Goal: Task Accomplishment & Management: Manage account settings

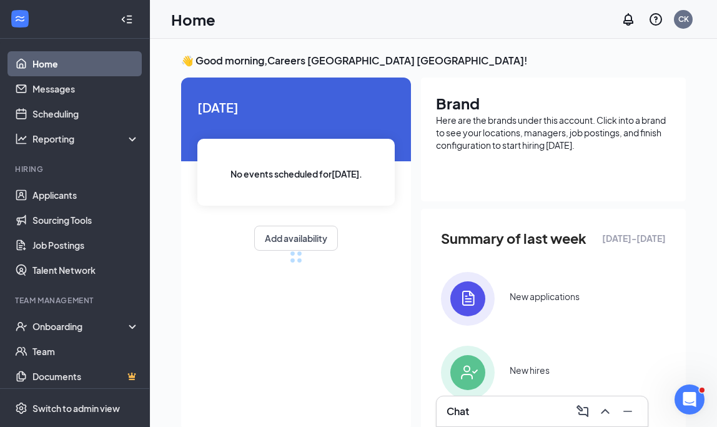
click at [518, 411] on div "Chat" at bounding box center [542, 411] width 191 height 20
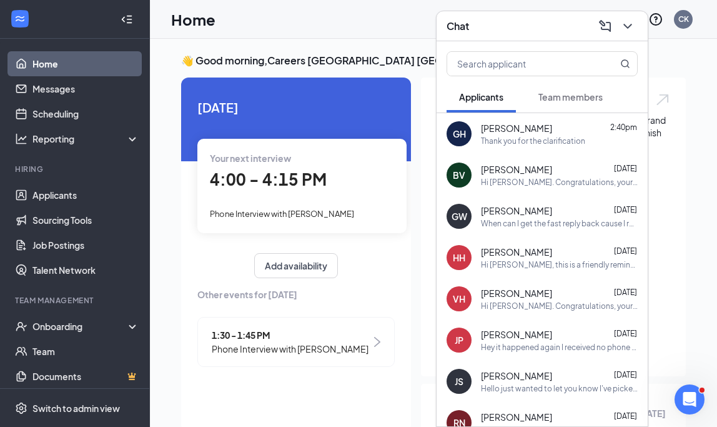
click at [590, 99] on span "Team members" at bounding box center [570, 96] width 64 height 11
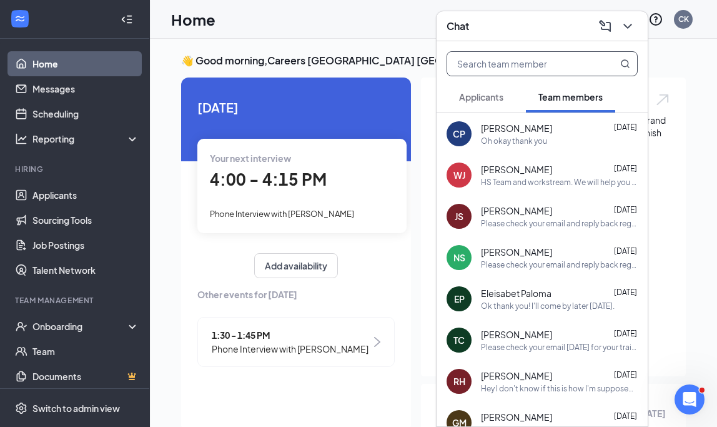
click at [497, 63] on input "text" at bounding box center [521, 64] width 148 height 24
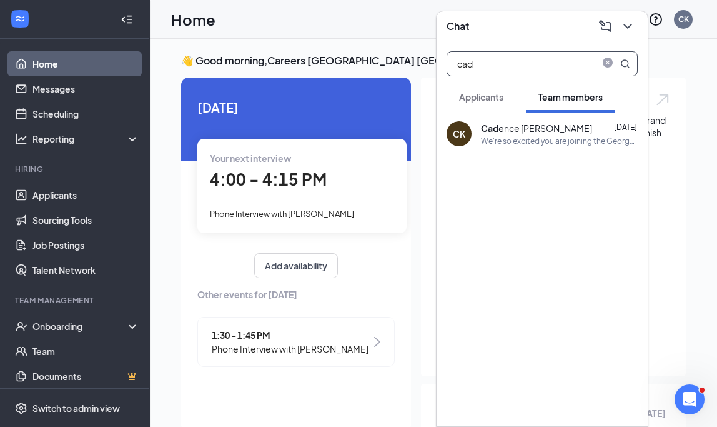
type input "cad"
click at [497, 129] on b "Cad" at bounding box center [489, 127] width 17 height 11
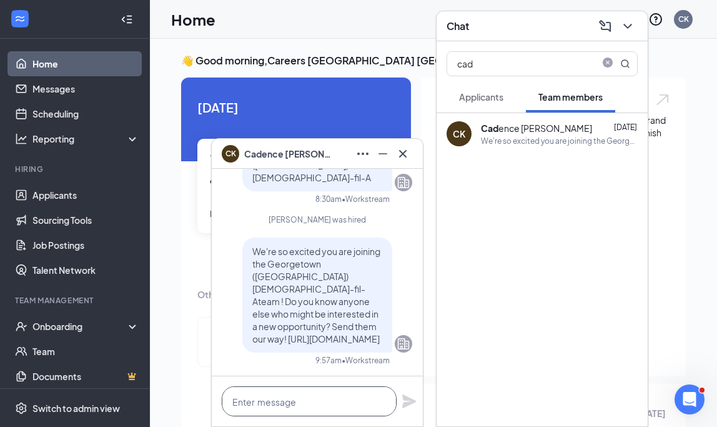
click at [298, 404] on textarea at bounding box center [309, 401] width 175 height 30
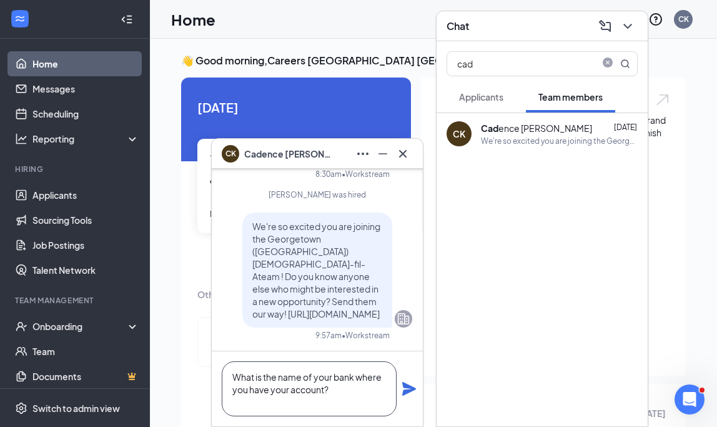
type textarea "What is the name of your bank where you have your account?"
click at [405, 385] on icon "Plane" at bounding box center [409, 389] width 14 height 14
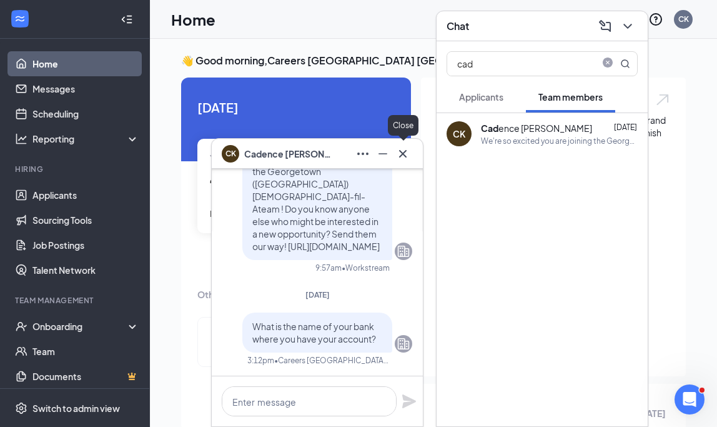
click at [404, 152] on icon "Cross" at bounding box center [402, 152] width 7 height 7
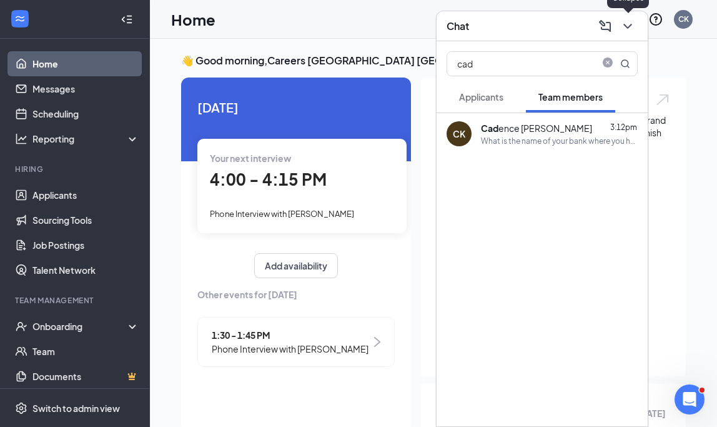
click at [626, 29] on icon "ChevronDown" at bounding box center [627, 26] width 15 height 15
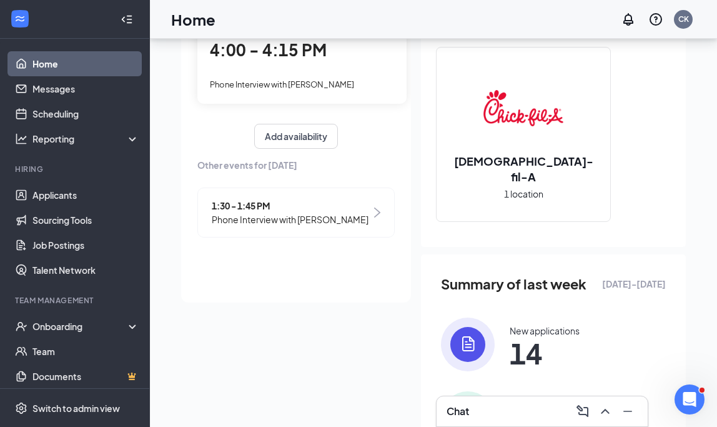
scroll to position [131, 0]
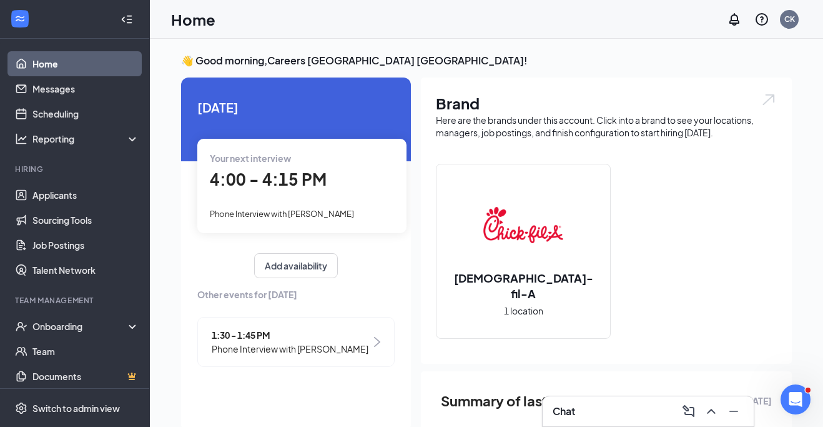
click at [590, 408] on div "Chat" at bounding box center [648, 411] width 191 height 20
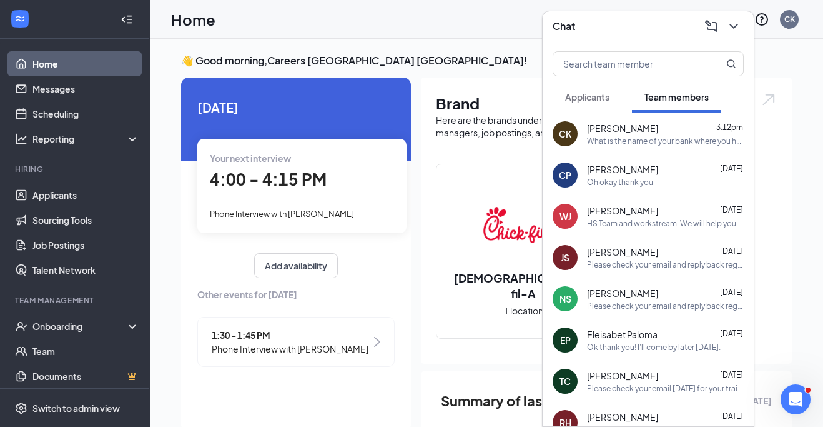
click at [630, 137] on div "What is the name of your bank where you have your account?" at bounding box center [665, 141] width 157 height 11
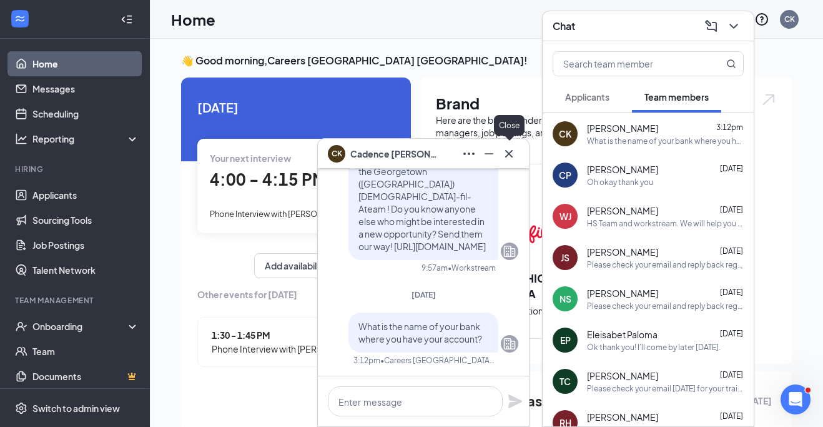
click at [510, 151] on icon "Cross" at bounding box center [509, 153] width 15 height 15
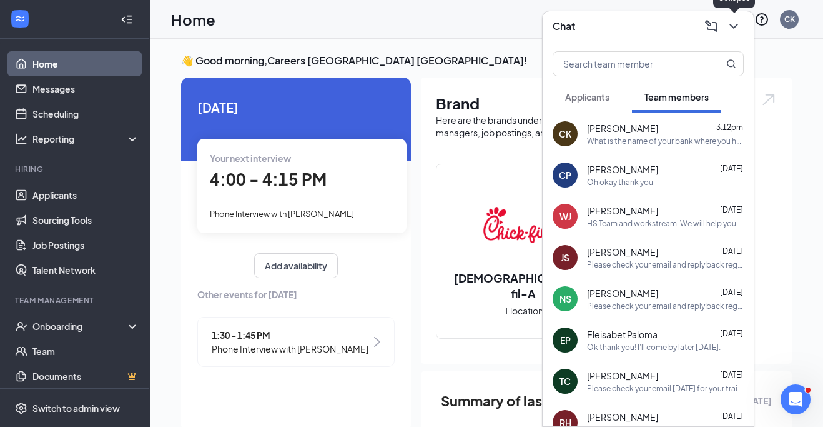
click at [735, 24] on icon "ChevronDown" at bounding box center [733, 26] width 15 height 15
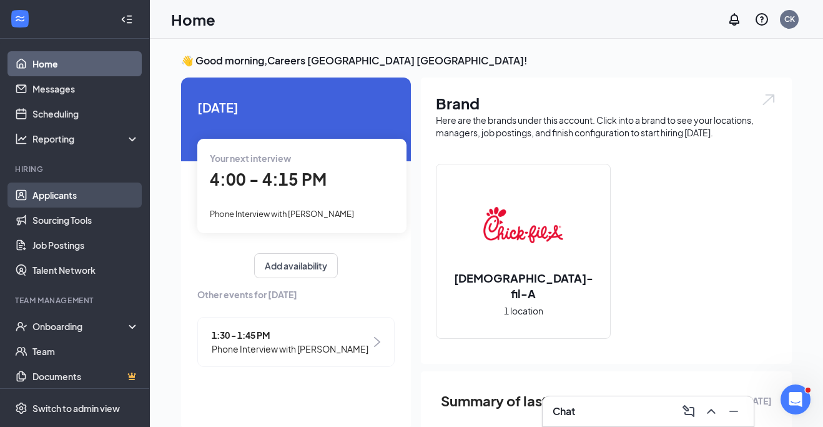
click at [55, 190] on link "Applicants" at bounding box center [85, 194] width 107 height 25
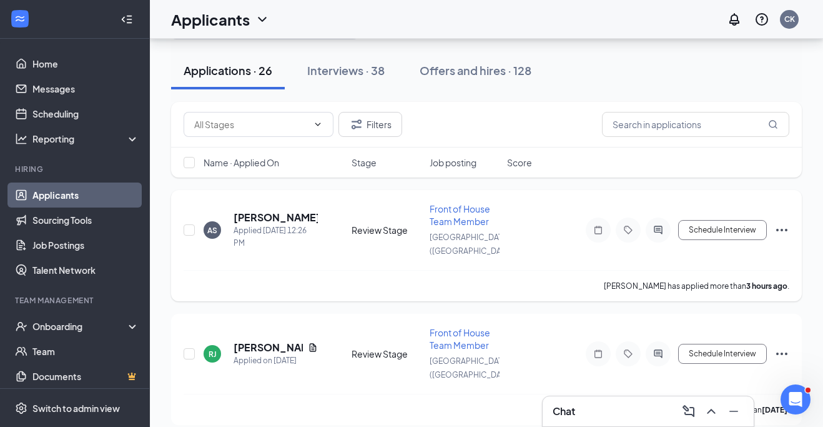
scroll to position [9, 0]
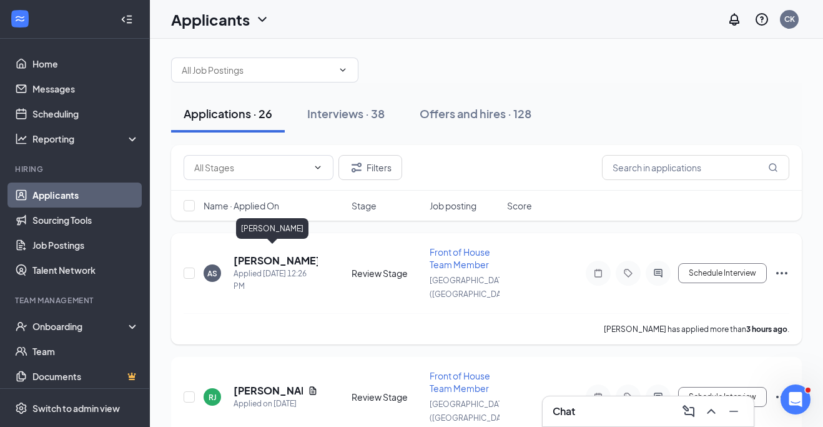
click at [274, 254] on h5 "Alex Small" at bounding box center [276, 261] width 84 height 14
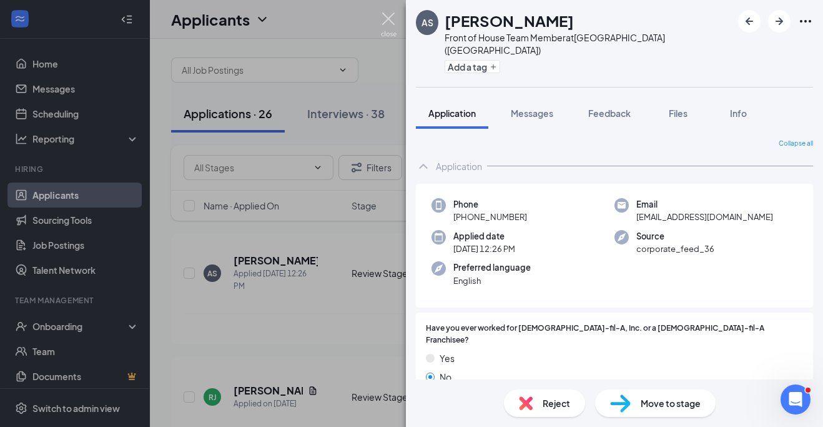
click at [391, 14] on img at bounding box center [389, 24] width 16 height 24
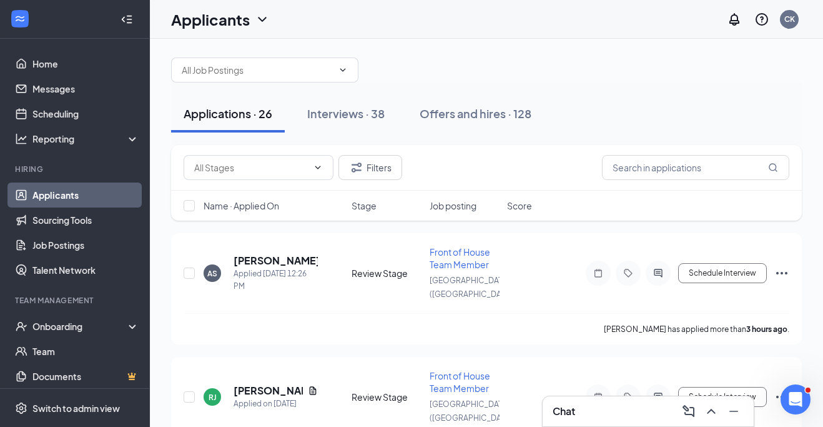
click at [391, 14] on div "Applicants CK" at bounding box center [486, 19] width 673 height 39
click at [254, 254] on h5 "Alex Small" at bounding box center [276, 261] width 84 height 14
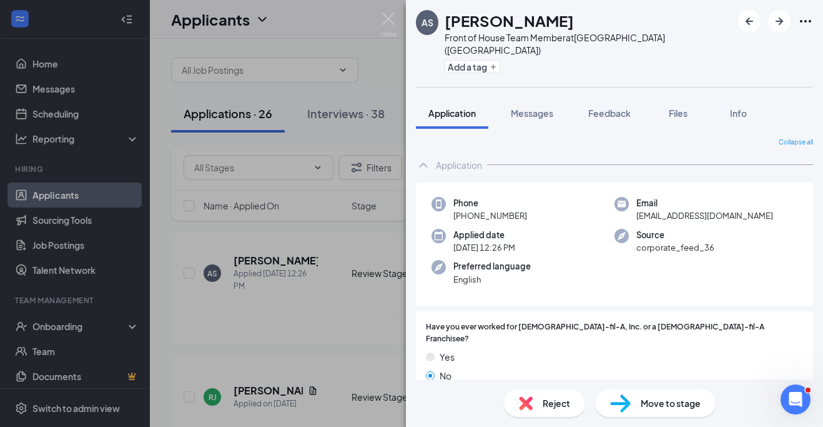
scroll to position [2, 0]
click at [653, 399] on span "Move to stage" at bounding box center [671, 403] width 60 height 14
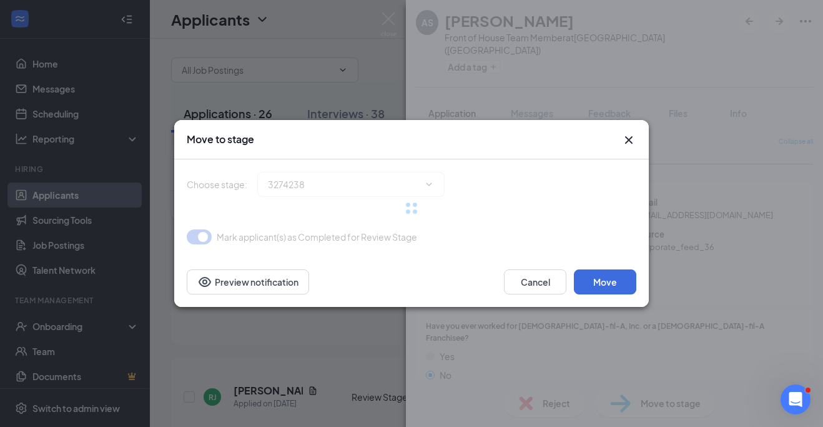
type input "Phone Interview (next stage)"
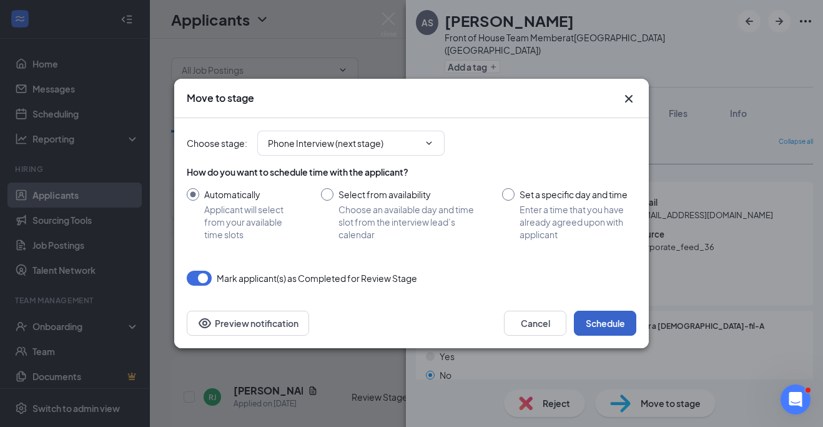
click at [596, 312] on button "Schedule" at bounding box center [605, 322] width 62 height 25
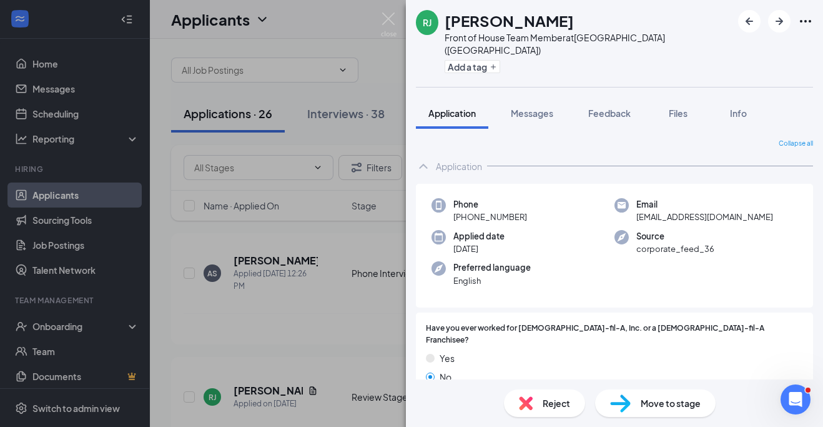
click at [385, 18] on img at bounding box center [389, 24] width 16 height 24
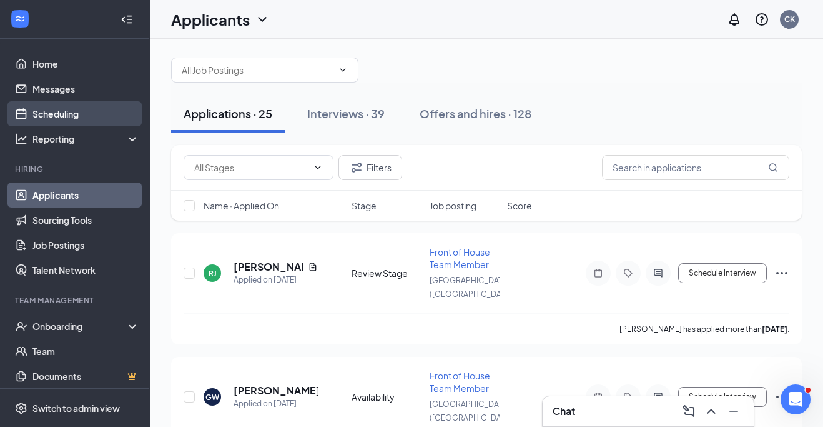
click at [54, 117] on link "Scheduling" at bounding box center [85, 113] width 107 height 25
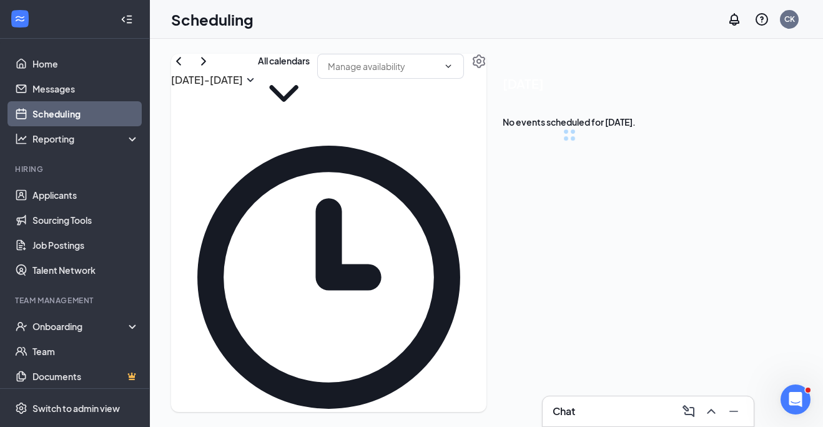
scroll to position [614, 0]
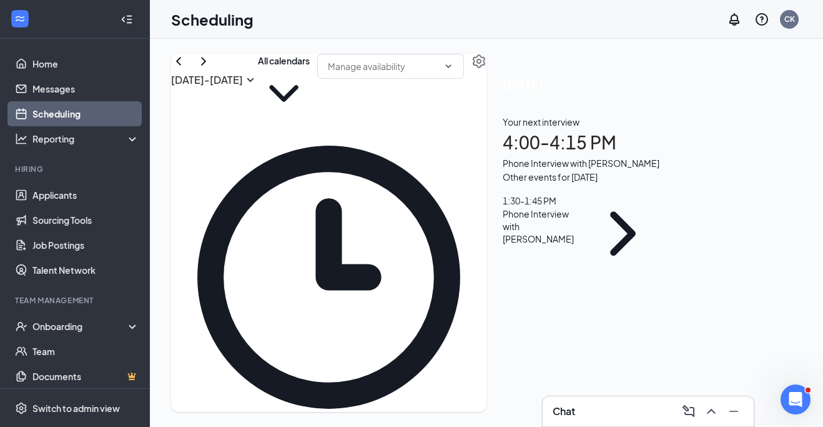
click at [651, 169] on div "Your next interview 4:00 - 4:15 PM Phone Interview with gavin hamilton" at bounding box center [583, 142] width 160 height 55
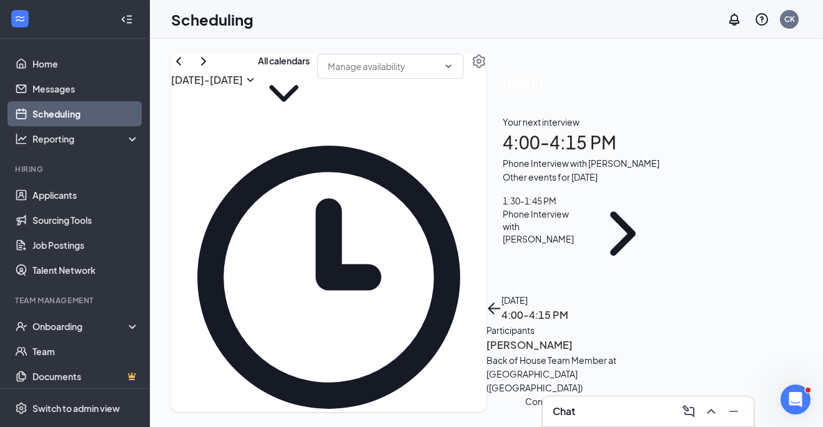
click at [618, 337] on h3 "gavin hamilton" at bounding box center [552, 345] width 131 height 16
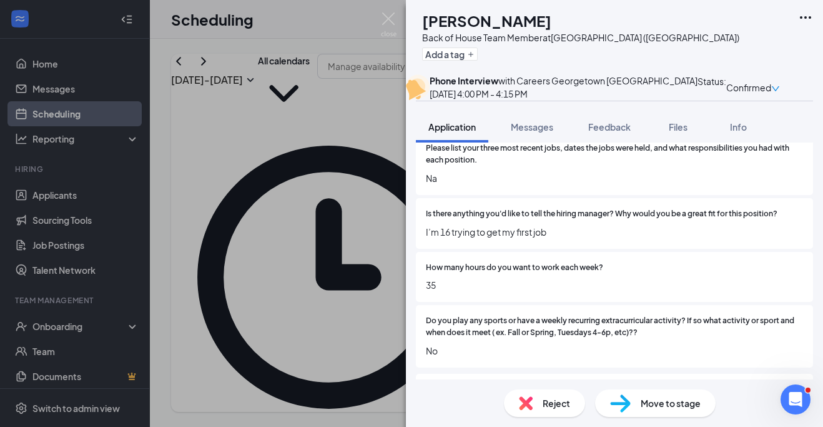
scroll to position [633, 0]
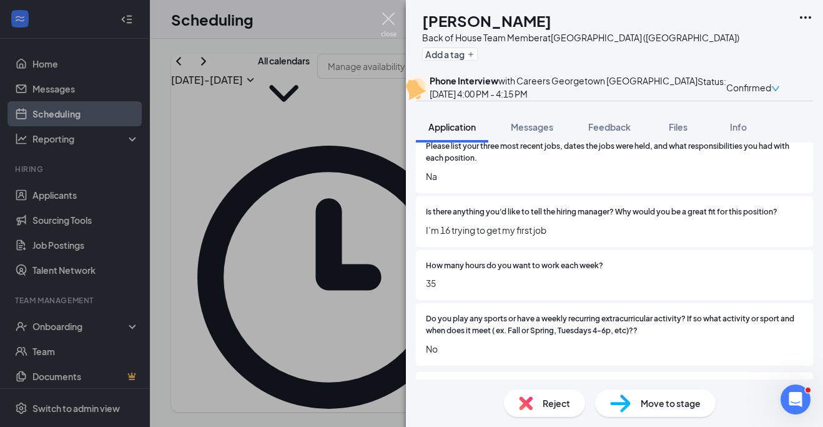
click at [388, 17] on img at bounding box center [389, 24] width 16 height 24
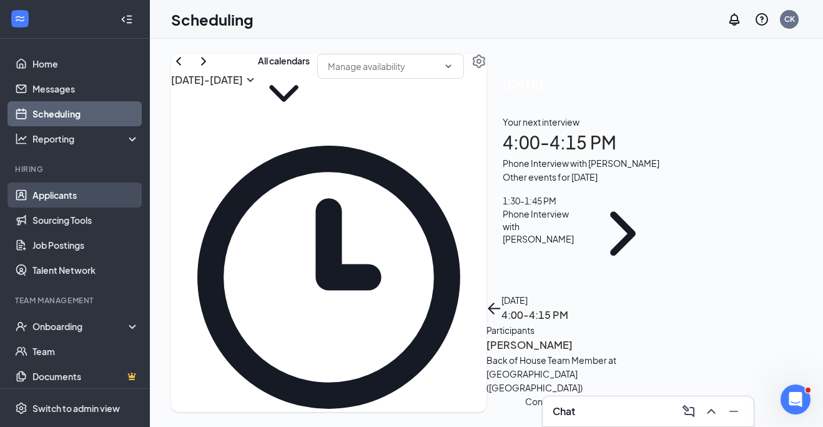
click at [67, 191] on link "Applicants" at bounding box center [85, 194] width 107 height 25
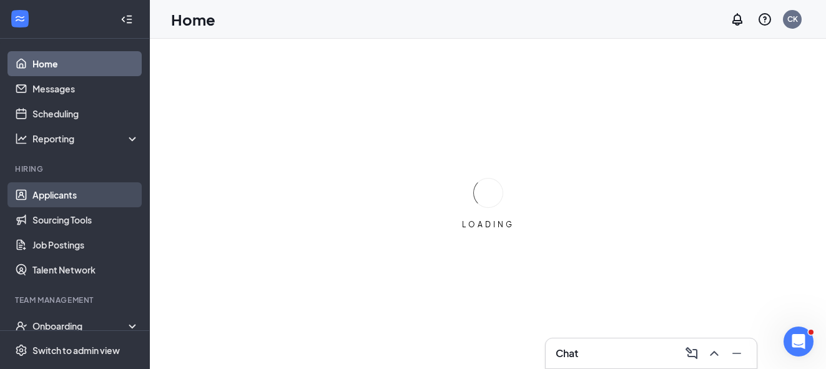
click at [66, 193] on link "Applicants" at bounding box center [85, 194] width 107 height 25
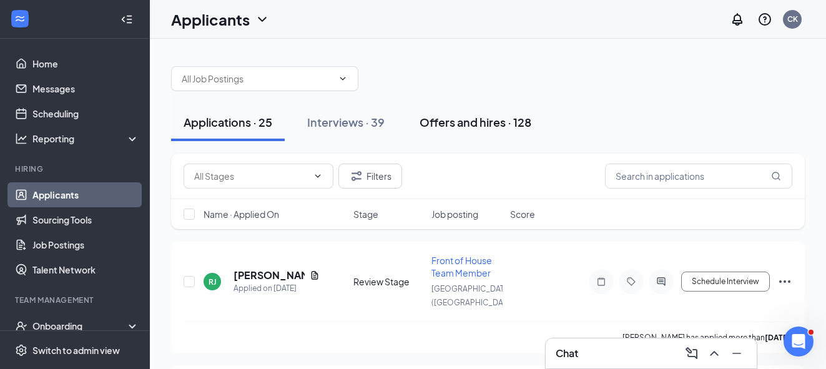
click at [448, 118] on div "Offers and hires · 128" at bounding box center [476, 122] width 112 height 16
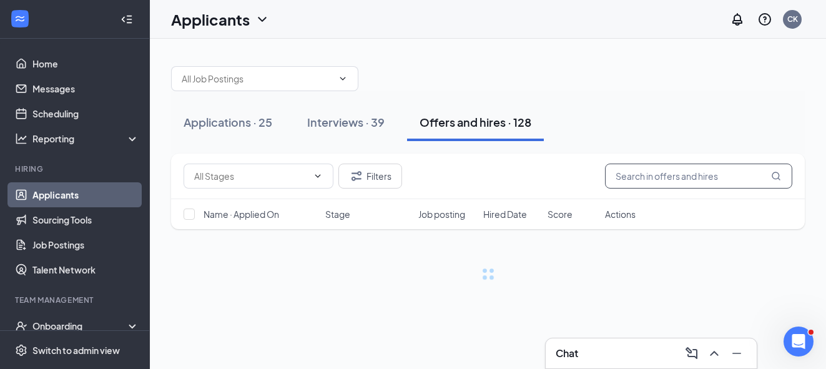
click at [684, 178] on input "text" at bounding box center [698, 176] width 187 height 25
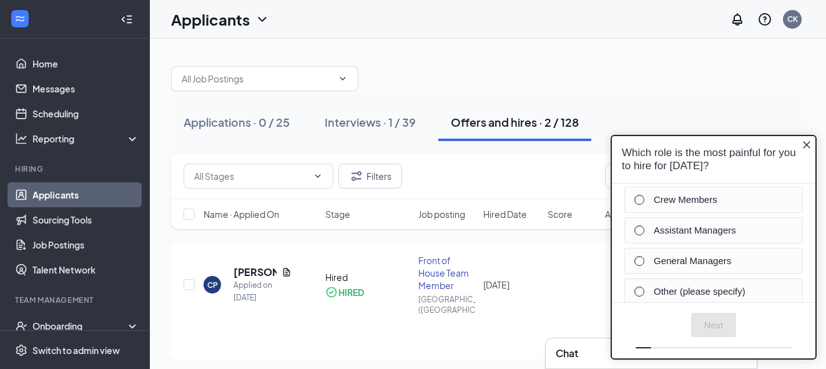
click at [808, 142] on icon "Close button" at bounding box center [806, 144] width 7 height 7
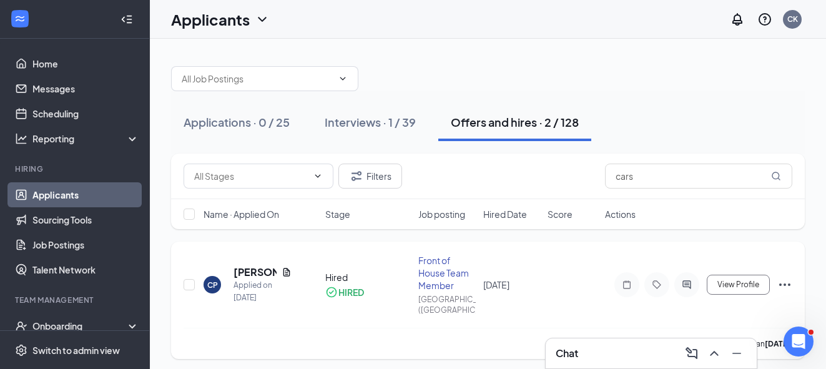
click at [787, 284] on icon "Ellipses" at bounding box center [785, 284] width 15 height 15
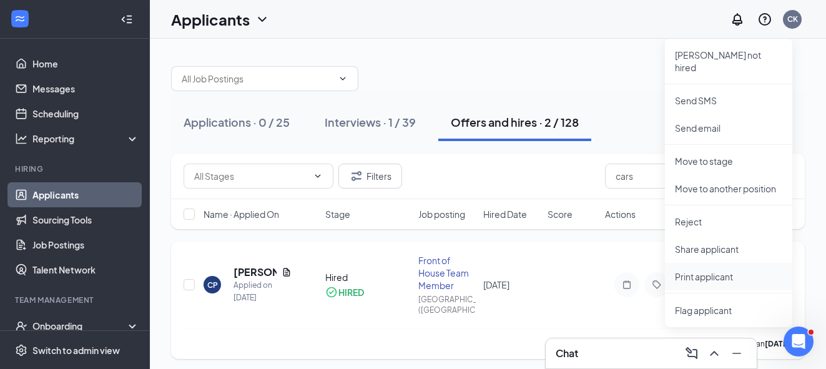
click at [710, 270] on p "Print applicant" at bounding box center [728, 276] width 107 height 12
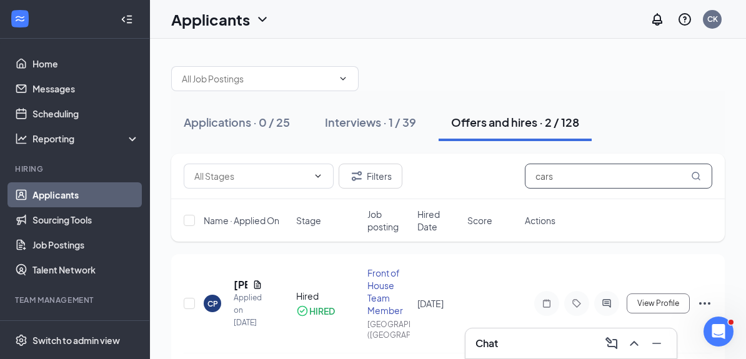
click at [582, 178] on input "cars" at bounding box center [618, 176] width 187 height 25
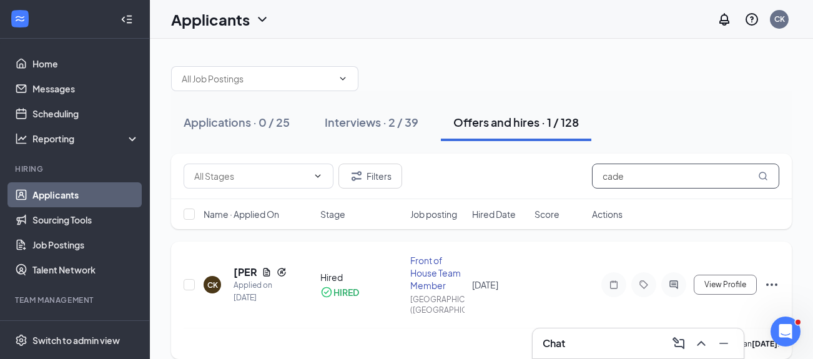
type input "cade"
click at [774, 290] on icon "Ellipses" at bounding box center [772, 284] width 15 height 15
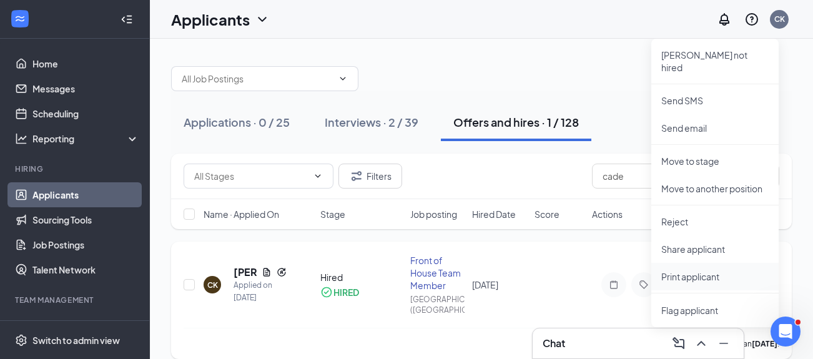
click at [709, 274] on li "Print applicant" at bounding box center [714, 276] width 127 height 27
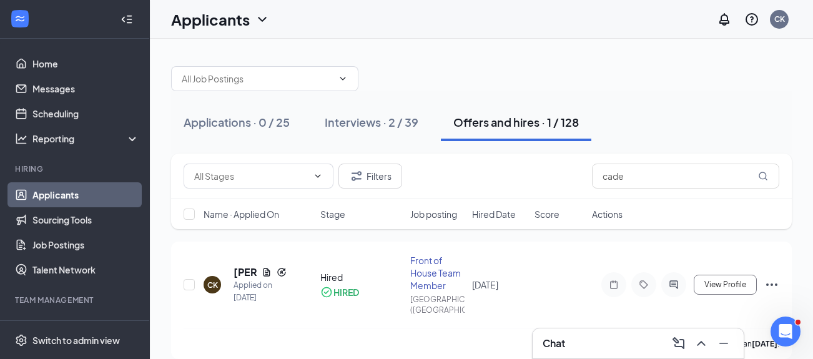
scroll to position [98, 0]
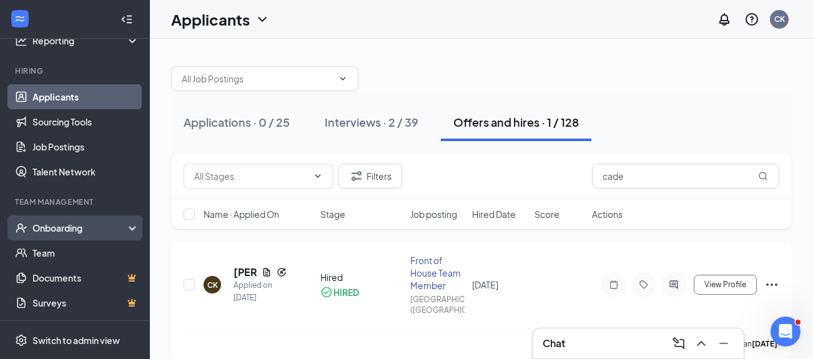
click at [67, 226] on div "Onboarding" at bounding box center [80, 228] width 96 height 12
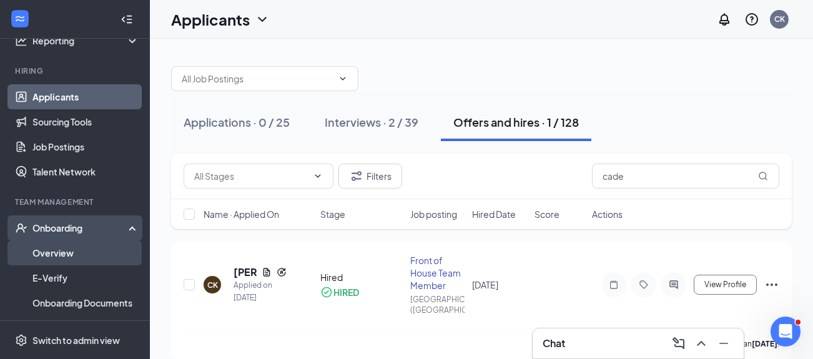
click at [67, 252] on link "Overview" at bounding box center [85, 252] width 107 height 25
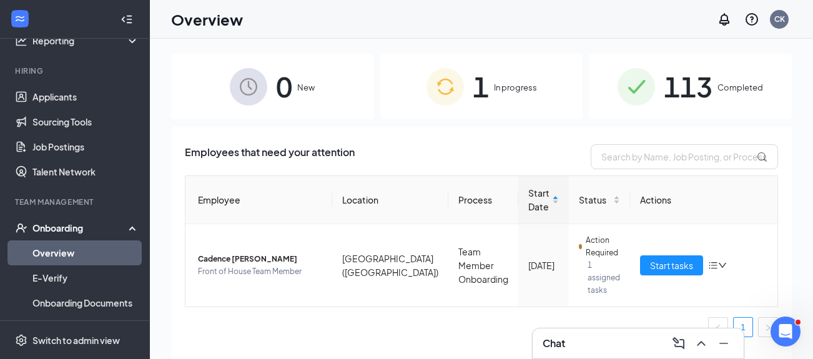
click at [716, 81] on div "113 Completed" at bounding box center [690, 87] width 203 height 66
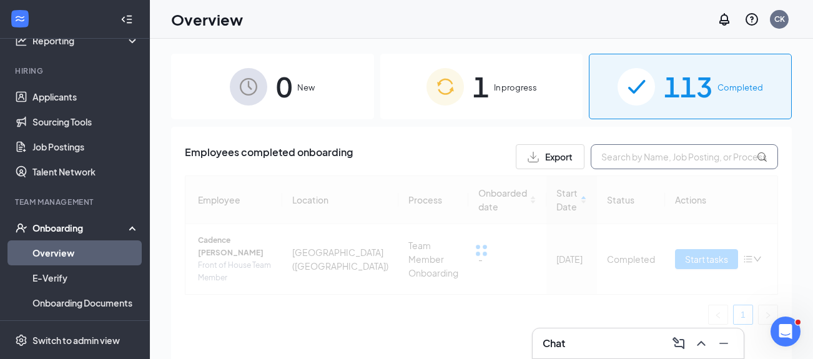
click at [668, 164] on input "text" at bounding box center [684, 156] width 187 height 25
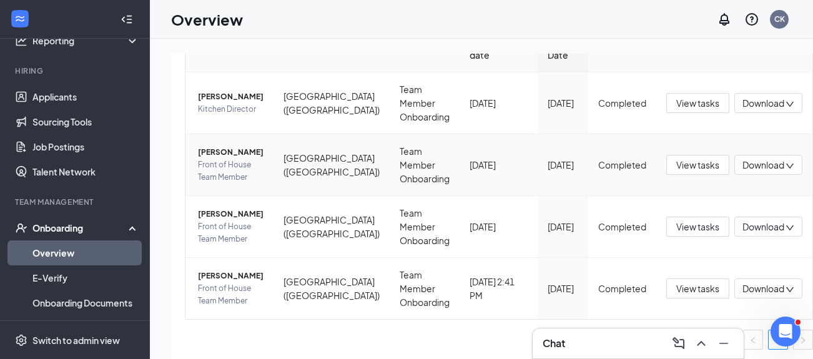
scroll to position [156, 0]
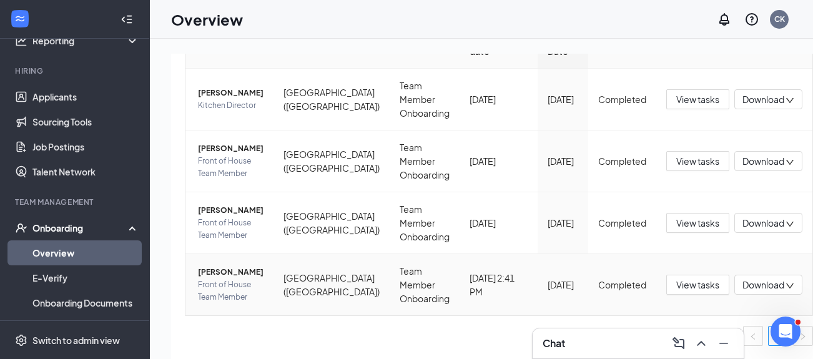
type input "car"
click at [786, 285] on icon "down" at bounding box center [790, 286] width 9 height 9
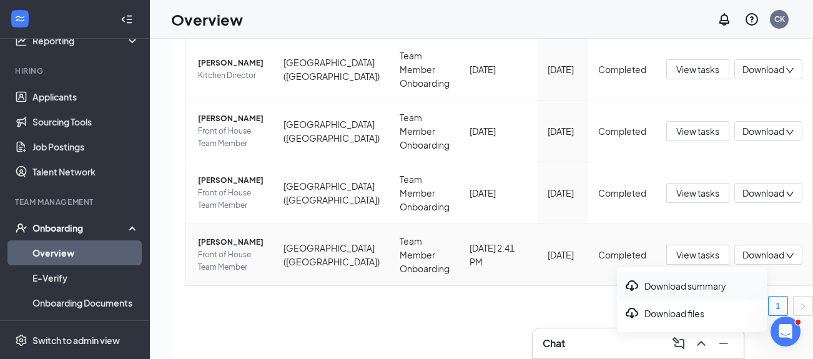
scroll to position [31, 0]
click at [683, 314] on div "Download files" at bounding box center [692, 312] width 135 height 15
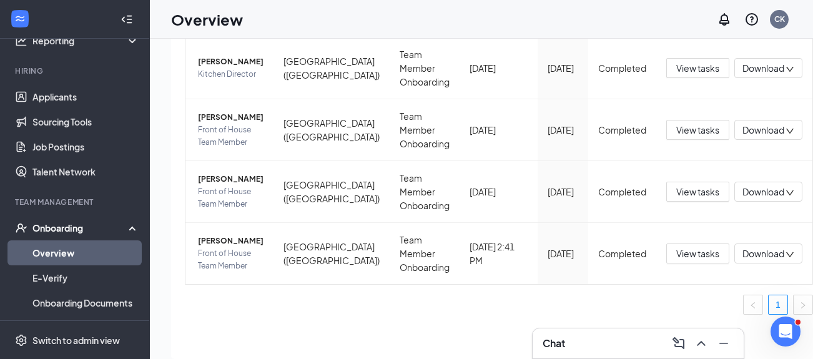
scroll to position [0, 0]
click at [66, 97] on link "Applicants" at bounding box center [85, 96] width 107 height 25
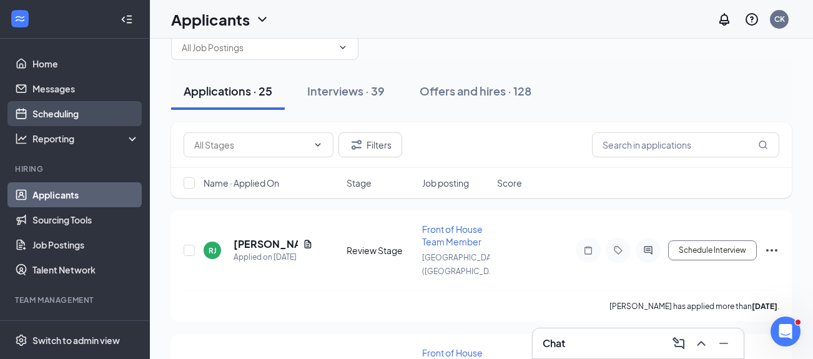
click at [65, 114] on link "Scheduling" at bounding box center [85, 113] width 107 height 25
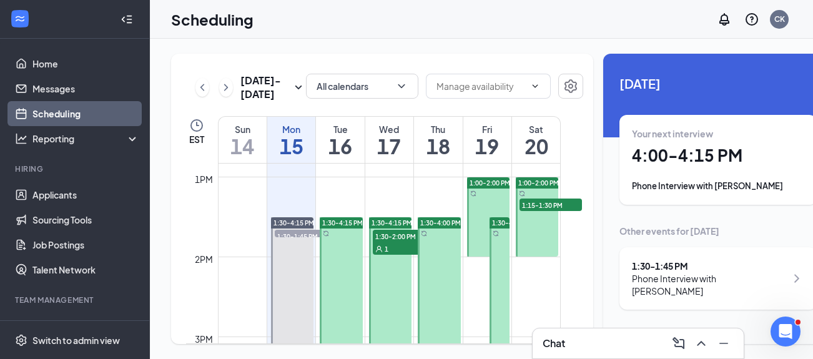
scroll to position [1027, 0]
click at [545, 211] on span "1:15-1:30 PM" at bounding box center [551, 204] width 62 height 12
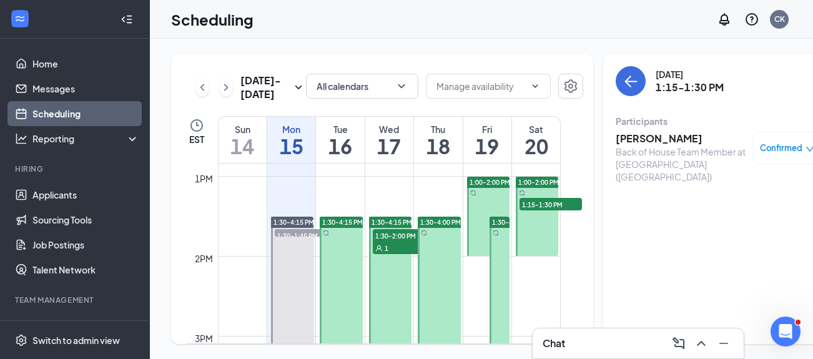
click at [500, 227] on span "1:30-4:00 PM" at bounding box center [512, 222] width 41 height 9
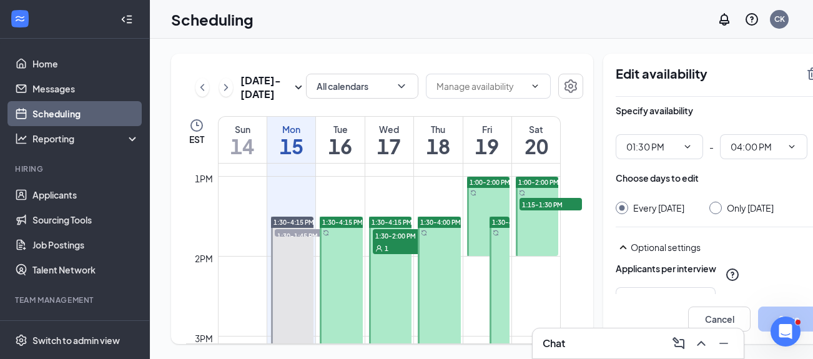
click at [493, 229] on div at bounding box center [488, 216] width 43 height 79
click at [806, 74] on icon "TrashOutline" at bounding box center [813, 73] width 15 height 15
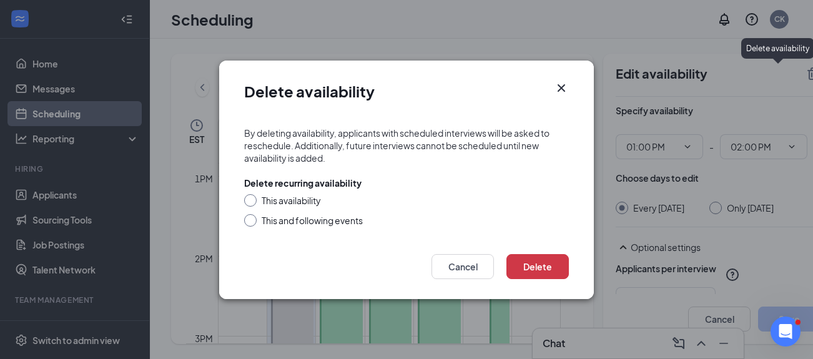
click at [251, 219] on input "This and following events" at bounding box center [248, 218] width 9 height 9
radio input "true"
click at [552, 266] on button "Delete" at bounding box center [538, 266] width 62 height 25
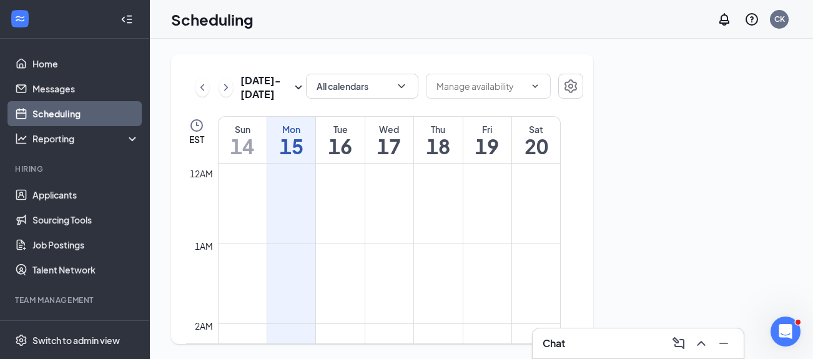
scroll to position [614, 0]
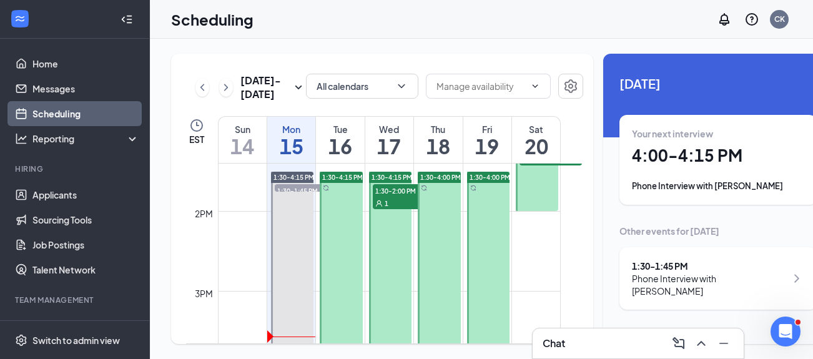
scroll to position [1069, 0]
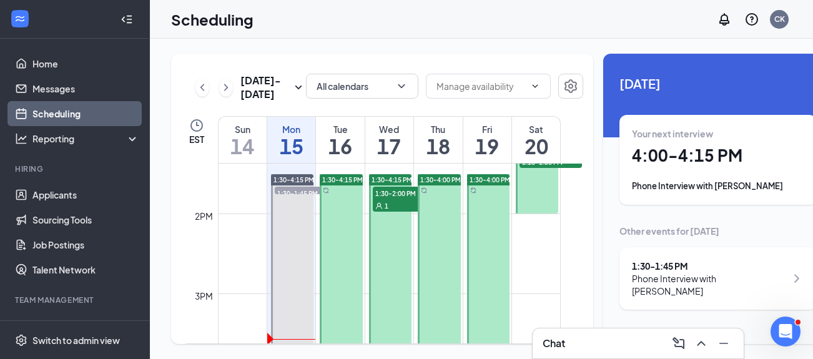
click at [497, 254] on div at bounding box center [488, 273] width 43 height 199
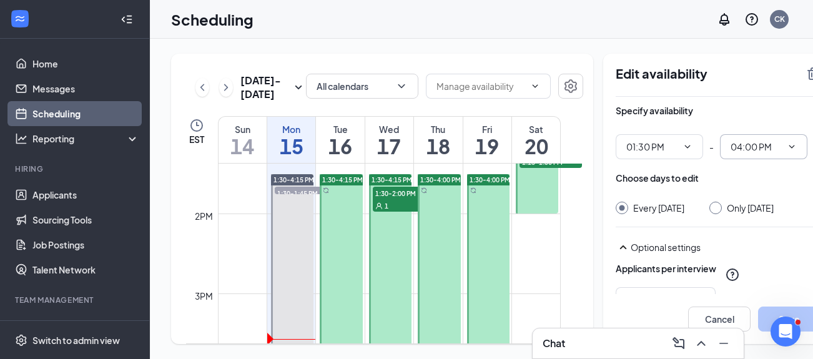
click at [739, 147] on input "04:00 PM" at bounding box center [756, 147] width 51 height 14
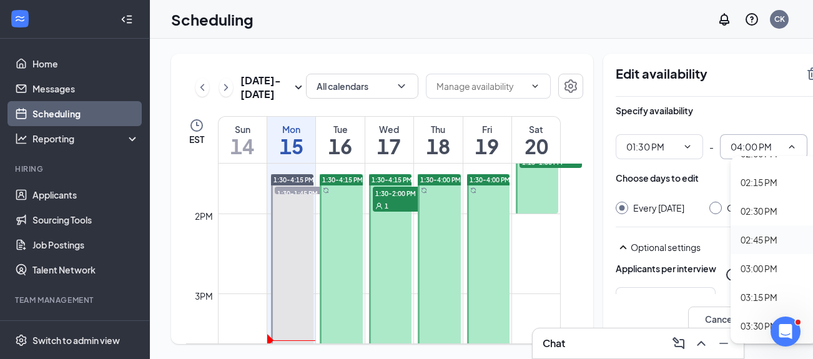
scroll to position [1598, 0]
click at [741, 267] on div "03:00 PM" at bounding box center [759, 268] width 37 height 14
type input "03:00 PM"
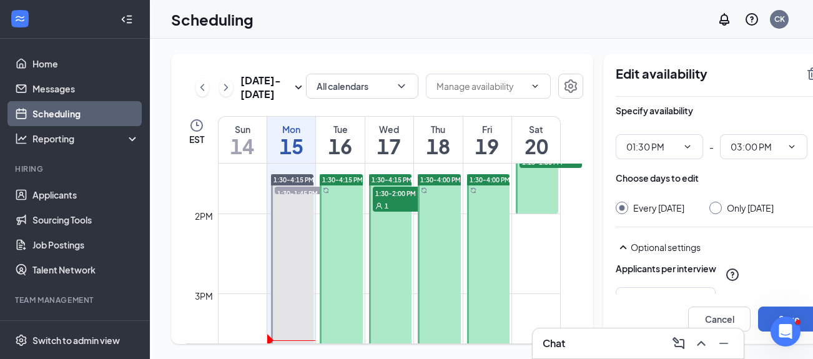
click at [710, 209] on input "Only Friday, Sep 19" at bounding box center [714, 206] width 9 height 9
radio input "true"
radio input "false"
click at [758, 311] on button "Save" at bounding box center [789, 319] width 62 height 25
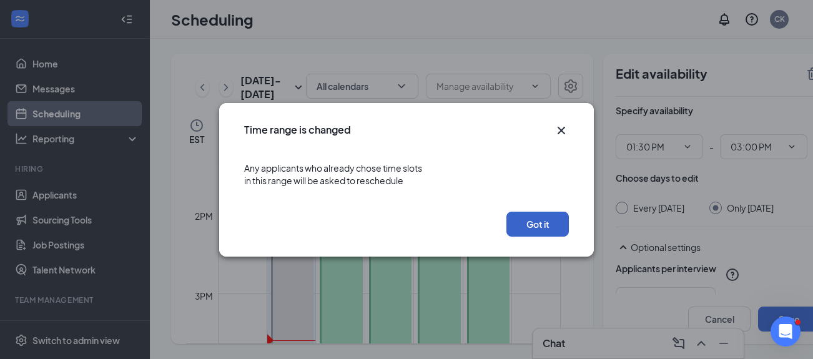
click at [538, 225] on button "Got it" at bounding box center [538, 224] width 62 height 25
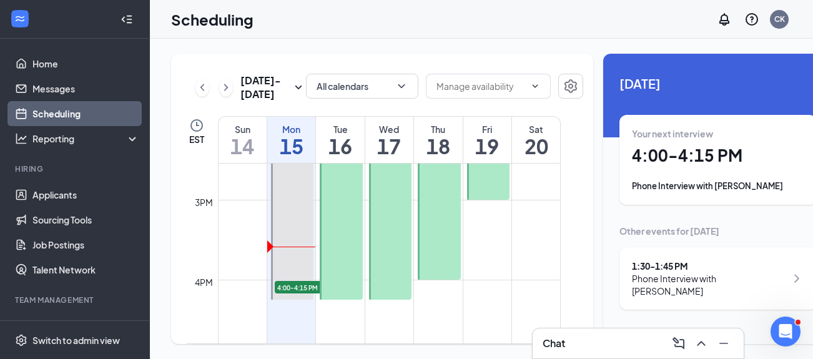
scroll to position [1174, 0]
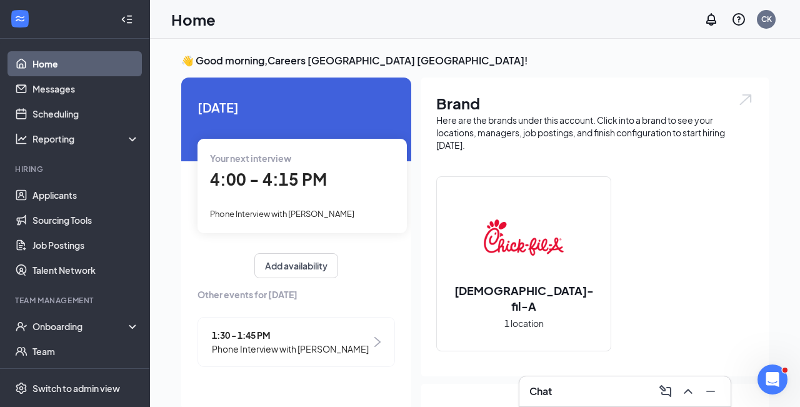
click at [593, 395] on div "Chat" at bounding box center [624, 391] width 191 height 20
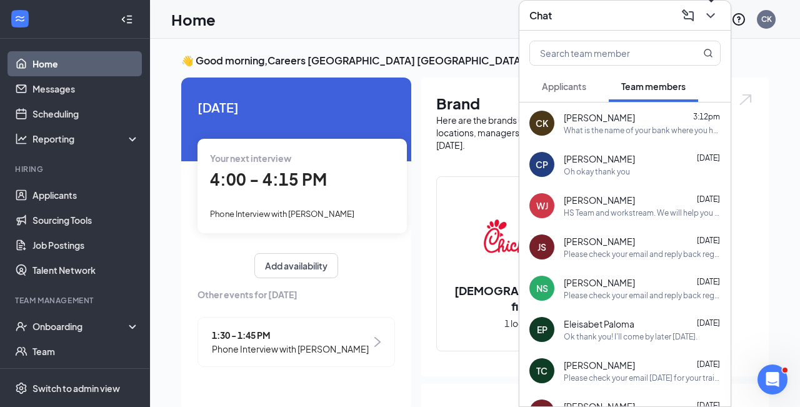
click at [710, 19] on icon "ChevronDown" at bounding box center [710, 15] width 15 height 15
